Goal: Task Accomplishment & Management: Manage account settings

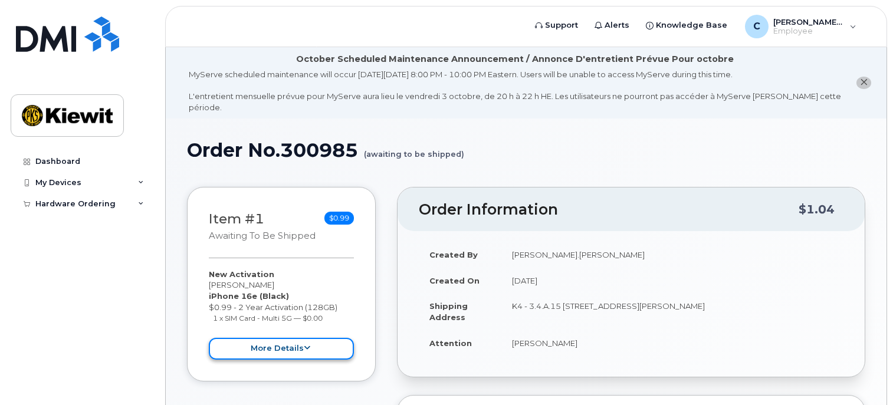
click at [310, 340] on button "more details" at bounding box center [281, 349] width 145 height 22
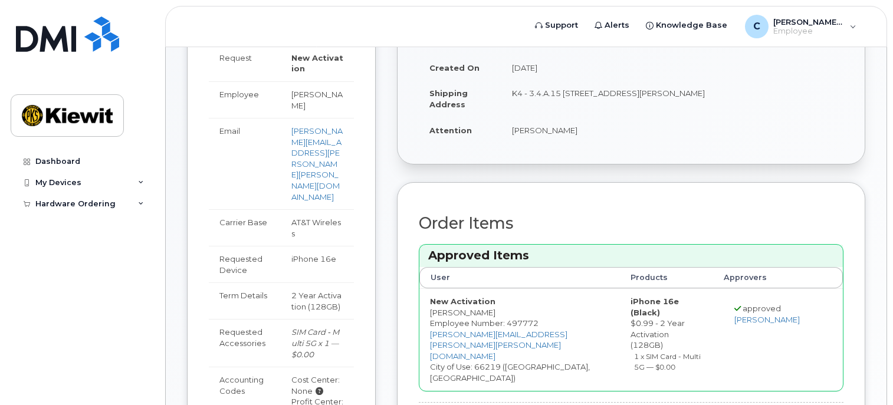
scroll to position [236, 0]
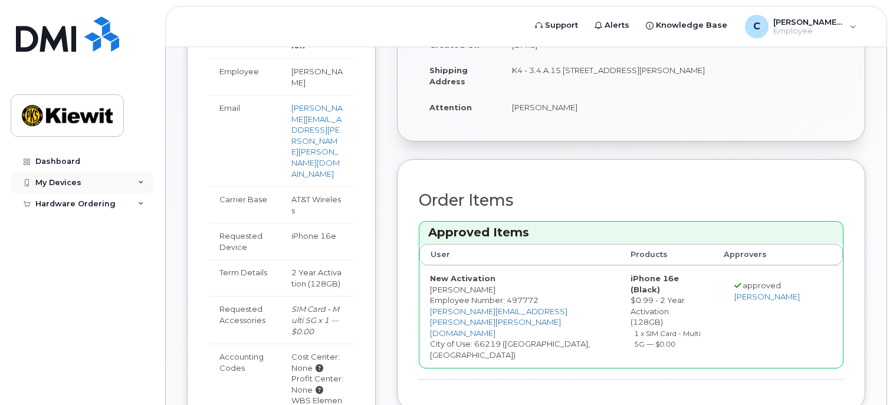
click at [116, 192] on div "My Devices" at bounding box center [82, 182] width 143 height 21
click at [102, 220] on div "Hardware Ordering" at bounding box center [82, 226] width 143 height 21
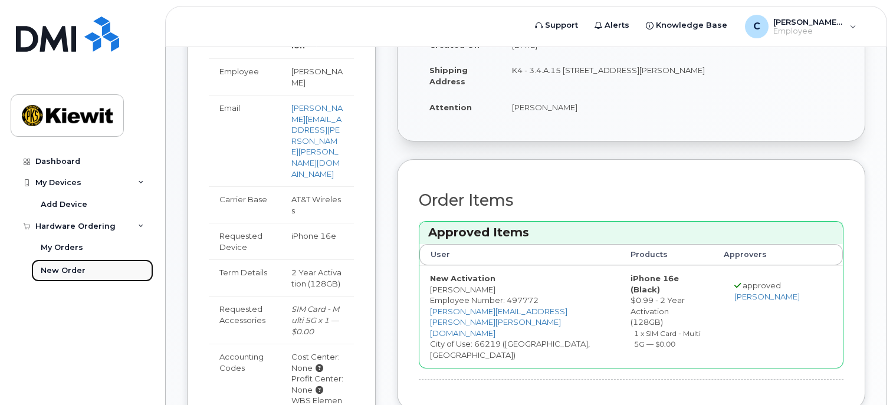
click at [84, 261] on link "New Order" at bounding box center [92, 271] width 122 height 22
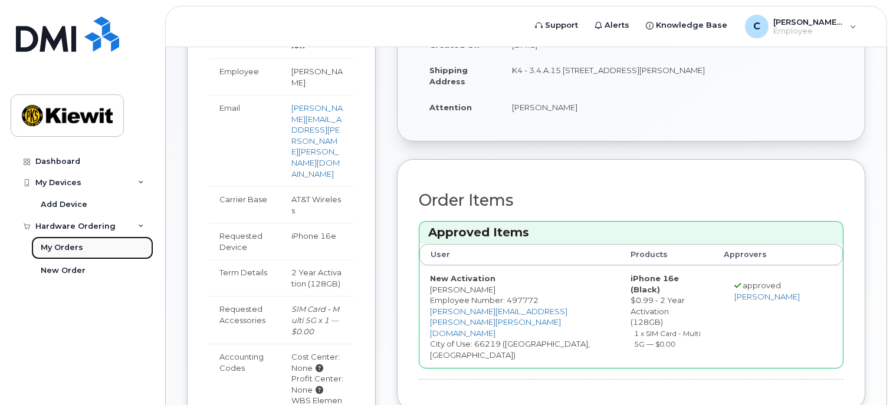
click at [80, 251] on div "My Orders" at bounding box center [62, 247] width 42 height 11
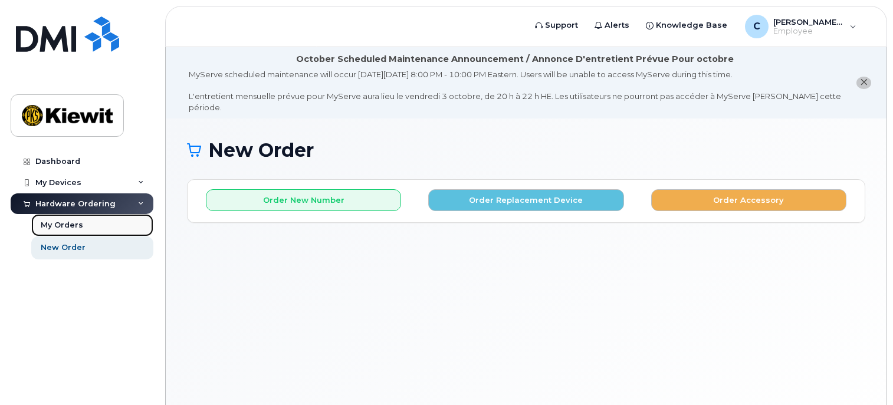
click at [80, 231] on link "My Orders" at bounding box center [92, 225] width 122 height 22
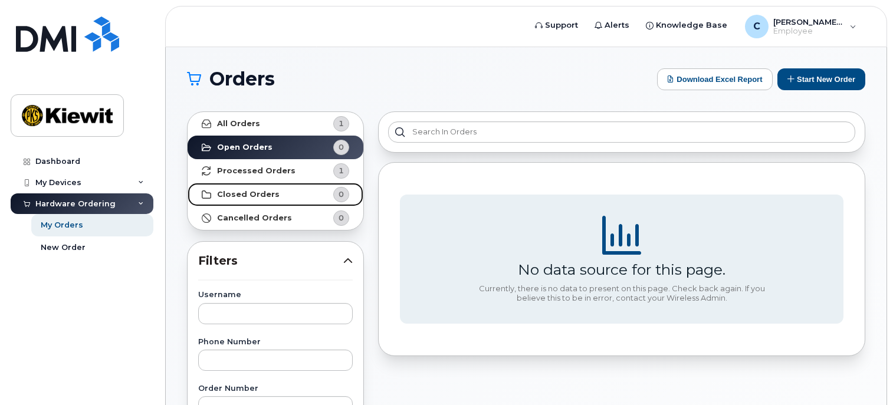
click at [337, 183] on link "Closed Orders 0" at bounding box center [276, 195] width 176 height 24
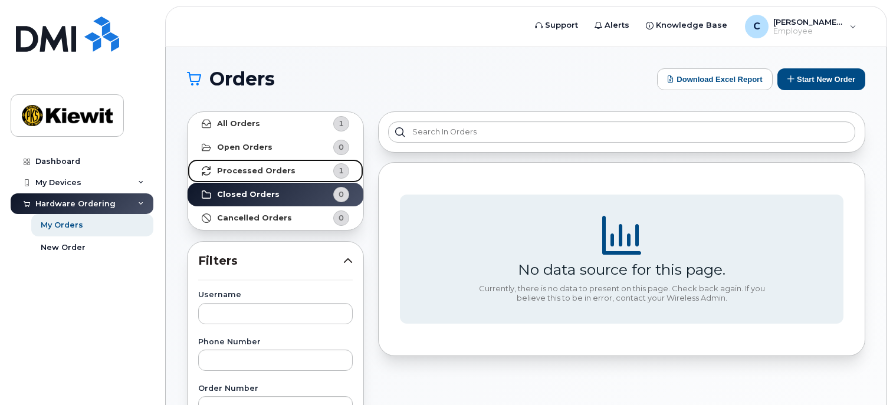
click at [234, 166] on strong "Processed Orders" at bounding box center [256, 170] width 78 height 9
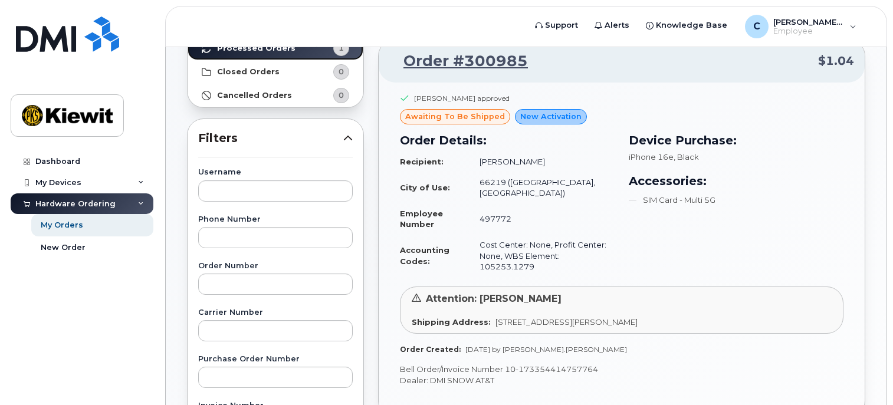
scroll to position [177, 0]
